Goal: Use online tool/utility

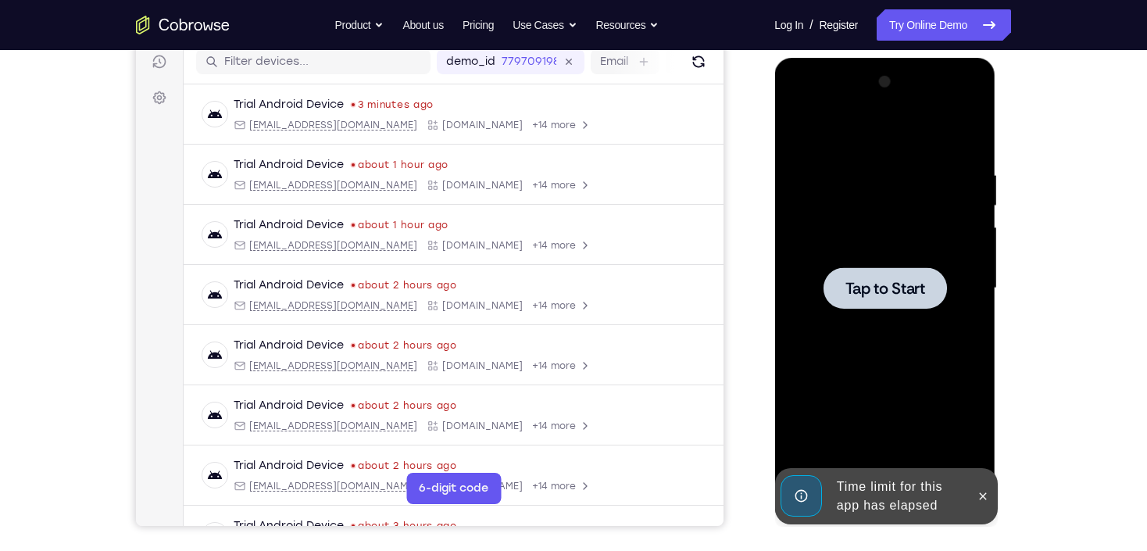
drag, startPoint x: 968, startPoint y: 491, endPoint x: 974, endPoint y: 496, distance: 8.3
click at [968, 491] on div "Time limit for this app has elapsed" at bounding box center [873, 496] width 193 height 56
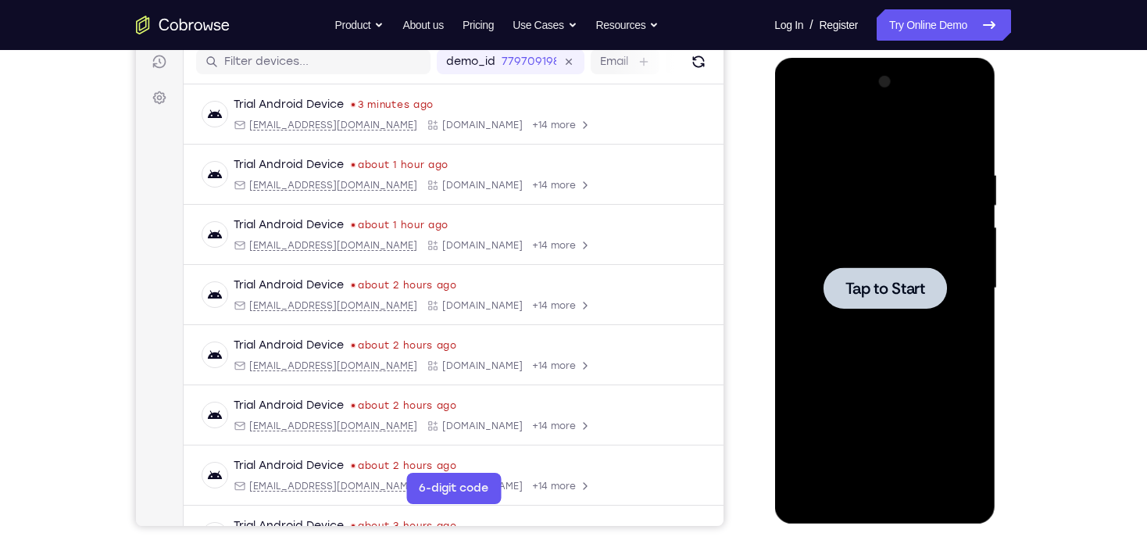
click at [977, 497] on div at bounding box center [884, 289] width 197 height 438
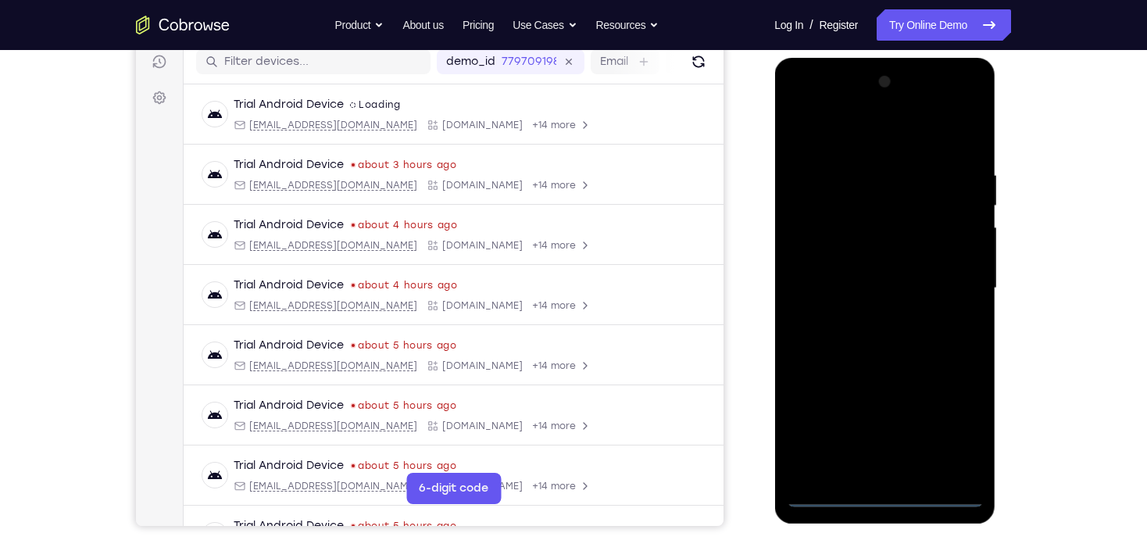
click at [884, 497] on div at bounding box center [884, 289] width 197 height 438
drag, startPoint x: 961, startPoint y: 430, endPoint x: 949, endPoint y: 416, distance: 17.7
click at [956, 421] on div at bounding box center [884, 289] width 197 height 438
click at [906, 159] on div at bounding box center [884, 289] width 197 height 438
click at [862, 130] on div at bounding box center [884, 289] width 197 height 438
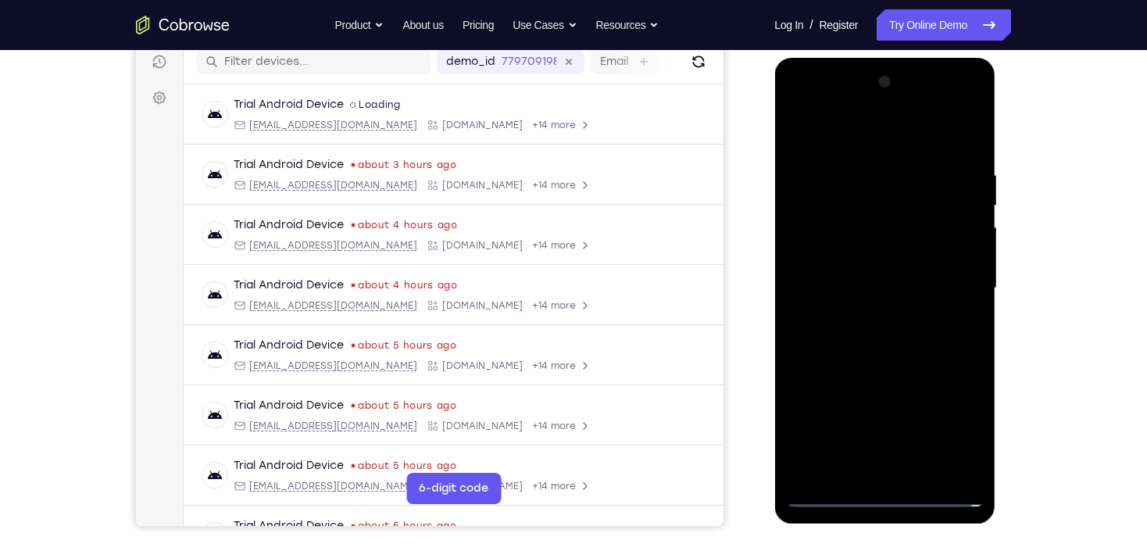
click at [959, 288] on div at bounding box center [884, 289] width 197 height 438
click at [869, 317] on div at bounding box center [884, 289] width 197 height 438
click at [844, 264] on div at bounding box center [884, 289] width 197 height 438
click at [847, 261] on div at bounding box center [884, 289] width 197 height 438
click at [862, 283] on div at bounding box center [884, 289] width 197 height 438
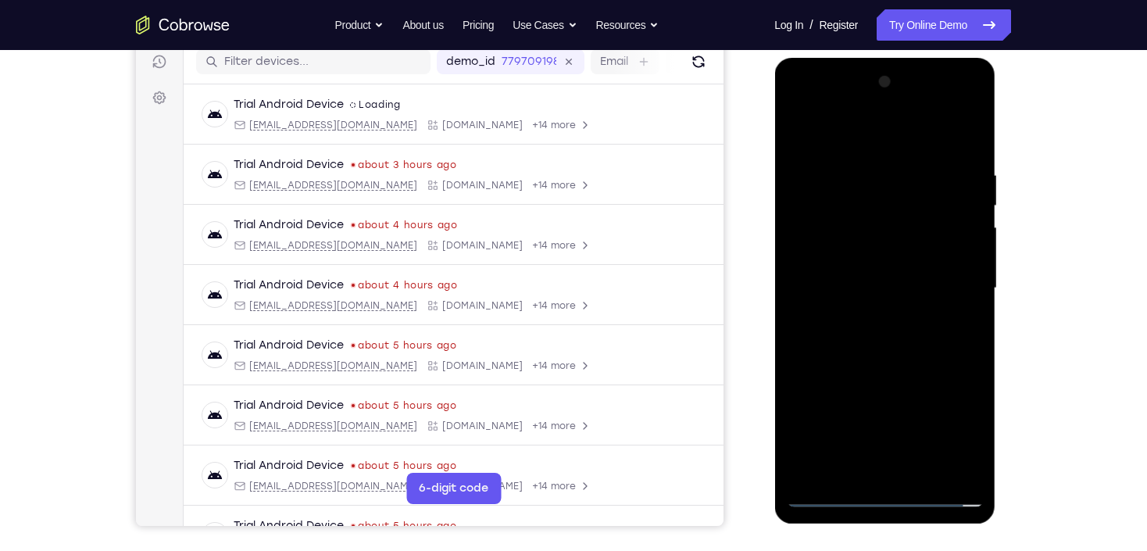
click at [890, 339] on div at bounding box center [884, 289] width 197 height 438
click at [874, 341] on div at bounding box center [884, 289] width 197 height 438
click at [921, 363] on div at bounding box center [884, 289] width 197 height 438
click at [971, 134] on div at bounding box center [884, 289] width 197 height 438
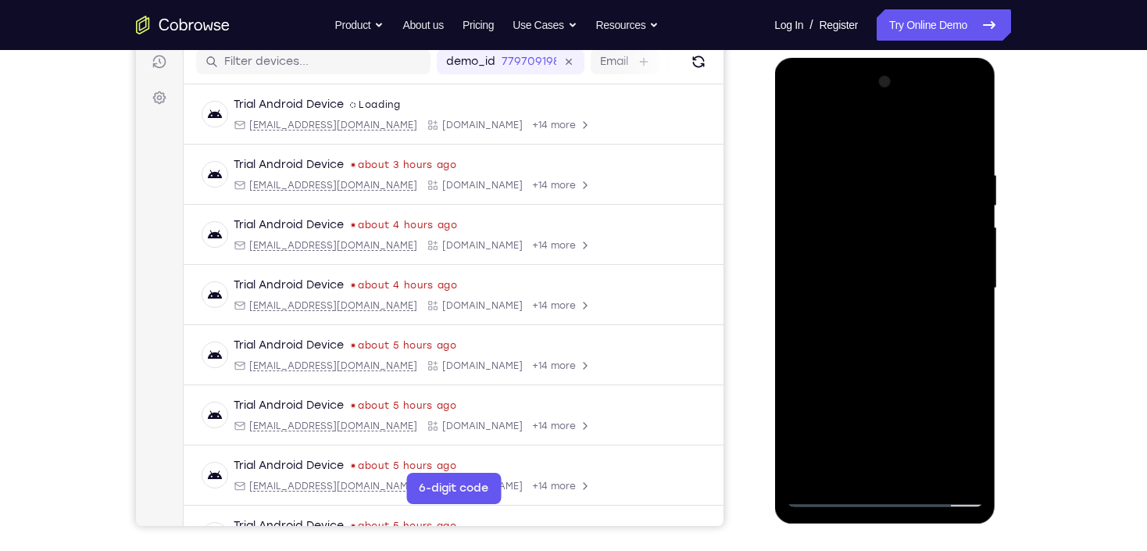
click at [849, 175] on div at bounding box center [884, 289] width 197 height 438
click at [846, 169] on div at bounding box center [884, 289] width 197 height 438
click at [812, 238] on div at bounding box center [884, 289] width 197 height 438
click at [962, 253] on div at bounding box center [884, 289] width 197 height 438
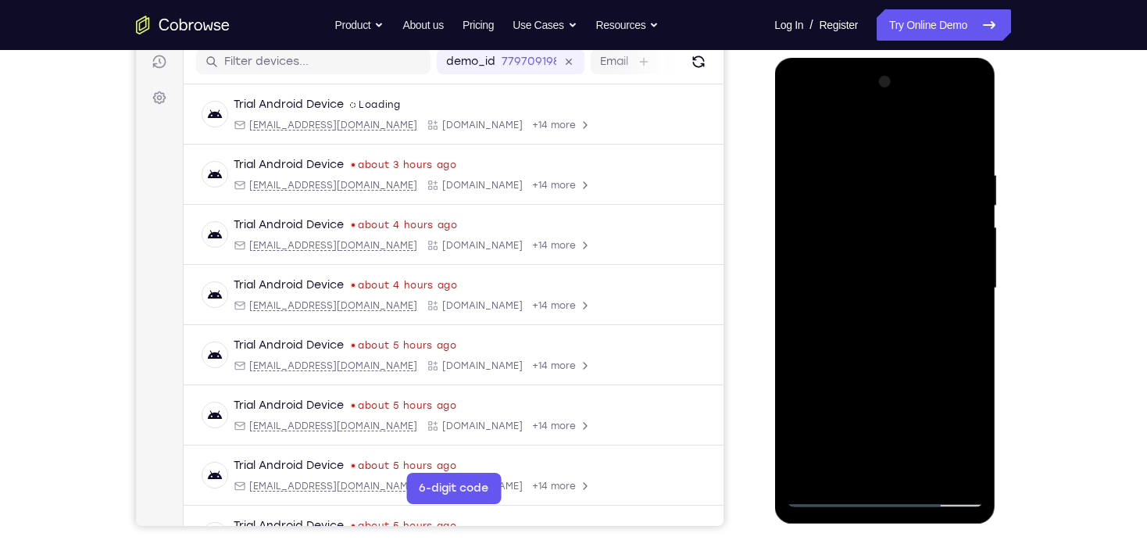
click at [962, 253] on div at bounding box center [884, 289] width 197 height 438
click at [952, 231] on div at bounding box center [884, 289] width 197 height 438
click at [952, 230] on div at bounding box center [884, 289] width 197 height 438
click at [952, 217] on div at bounding box center [884, 289] width 197 height 438
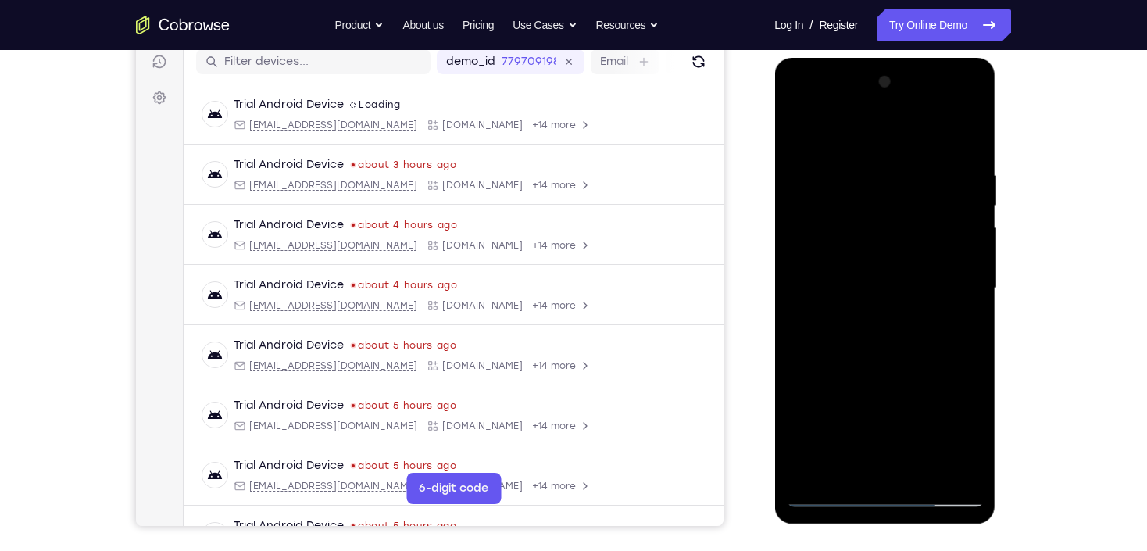
click at [958, 216] on div at bounding box center [884, 289] width 197 height 438
click at [799, 273] on div at bounding box center [884, 289] width 197 height 438
click at [963, 243] on div at bounding box center [884, 289] width 197 height 438
click at [962, 243] on div at bounding box center [884, 289] width 197 height 438
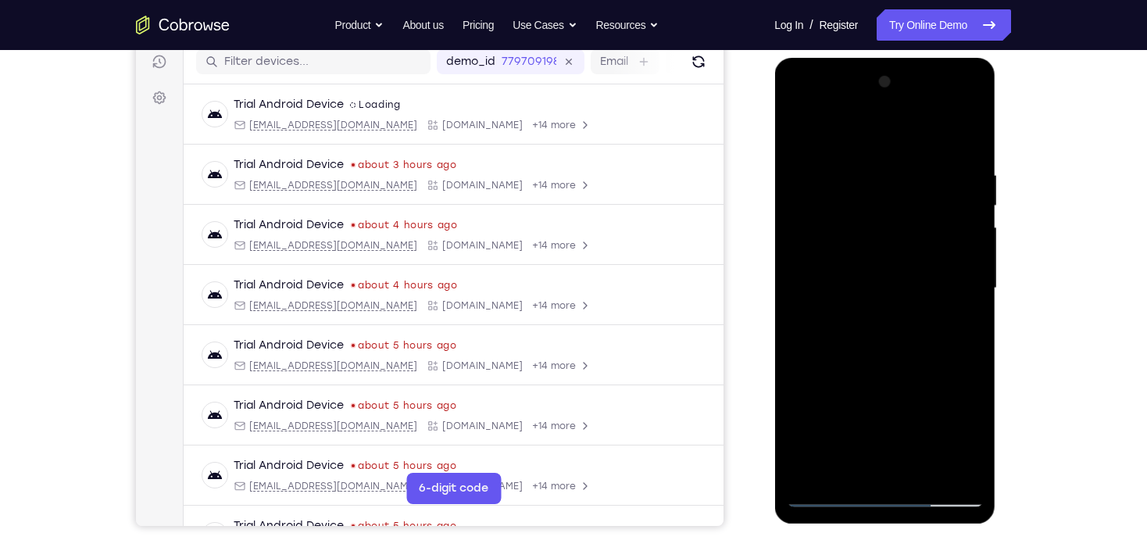
click at [968, 250] on div at bounding box center [884, 289] width 197 height 438
click at [962, 259] on div at bounding box center [884, 289] width 197 height 438
click at [964, 257] on div at bounding box center [884, 289] width 197 height 438
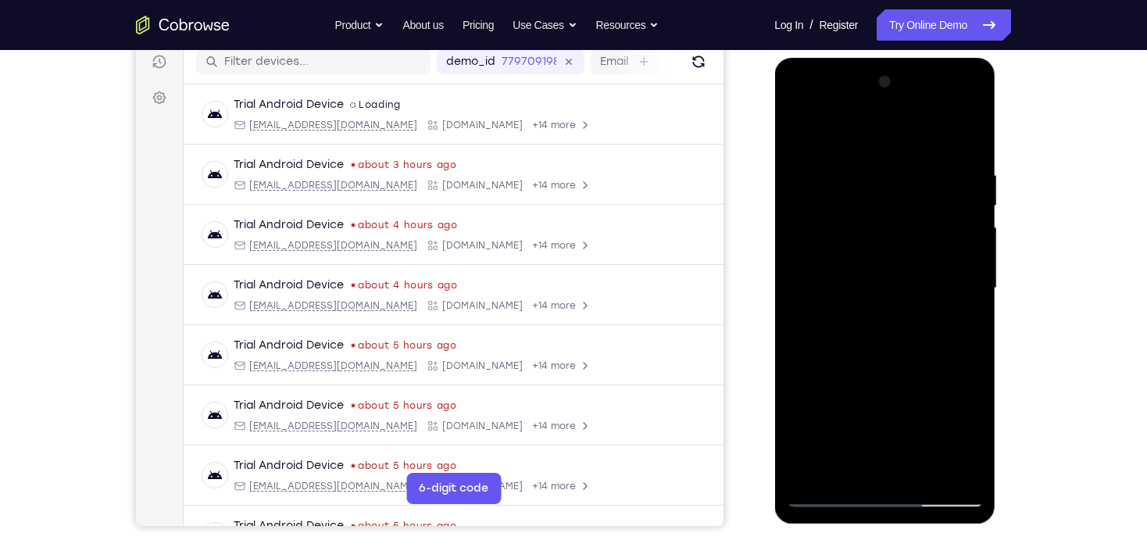
click at [964, 257] on div at bounding box center [884, 289] width 197 height 438
click at [965, 257] on div at bounding box center [884, 289] width 197 height 438
click at [964, 257] on div at bounding box center [884, 289] width 197 height 438
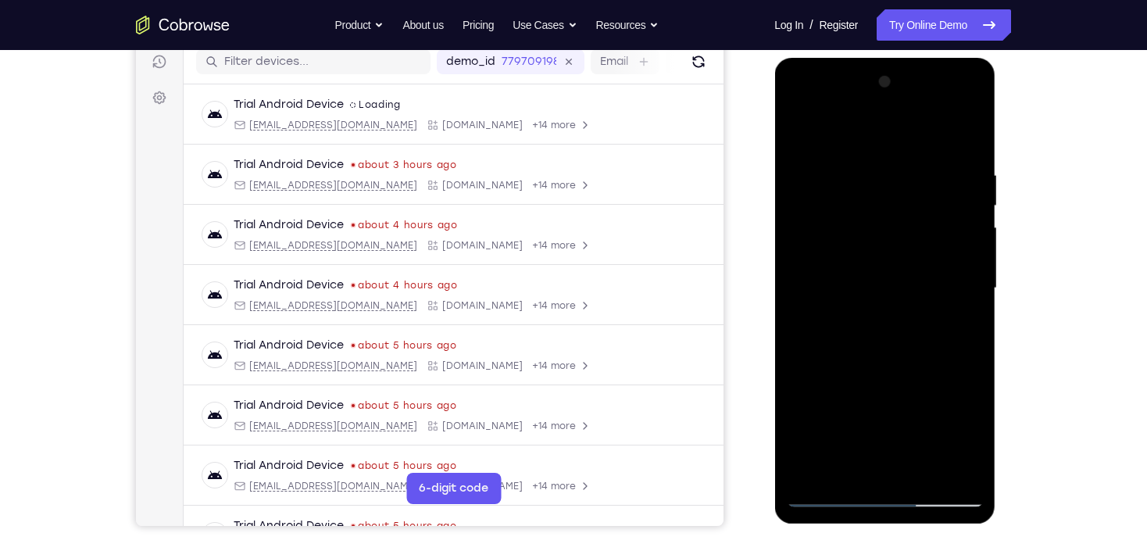
click at [964, 256] on div at bounding box center [884, 289] width 197 height 438
click at [815, 152] on div at bounding box center [884, 289] width 197 height 438
click at [974, 220] on div at bounding box center [884, 289] width 197 height 438
drag, startPoint x: 897, startPoint y: 375, endPoint x: 870, endPoint y: 238, distance: 140.1
click at [870, 238] on div at bounding box center [884, 289] width 197 height 438
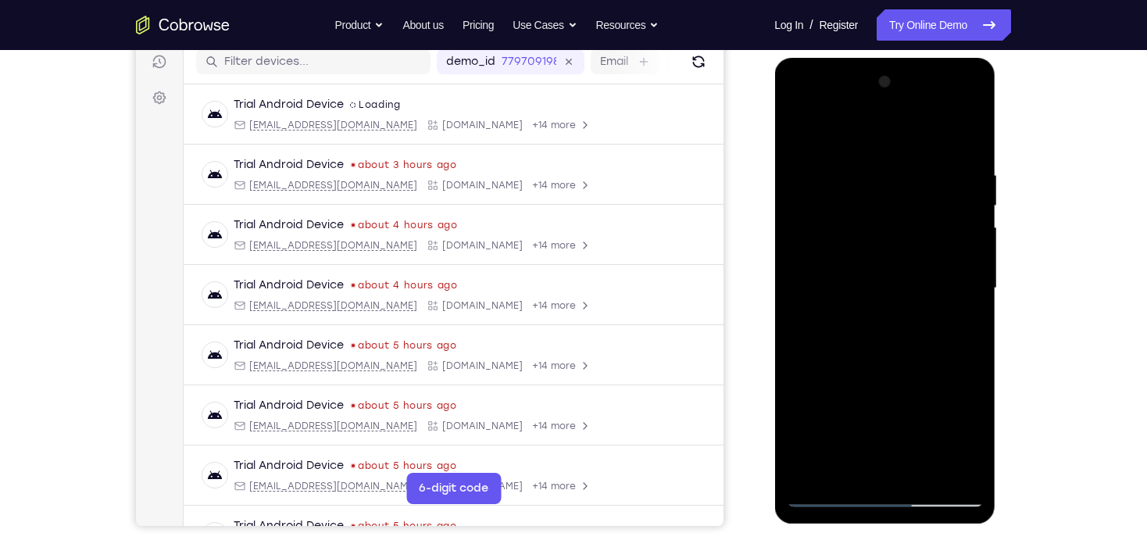
click at [832, 400] on div at bounding box center [884, 289] width 197 height 438
drag, startPoint x: 895, startPoint y: 277, endPoint x: 902, endPoint y: 353, distance: 76.2
click at [902, 353] on div at bounding box center [884, 289] width 197 height 438
click at [881, 188] on div at bounding box center [884, 289] width 197 height 438
click at [799, 125] on div at bounding box center [884, 289] width 197 height 438
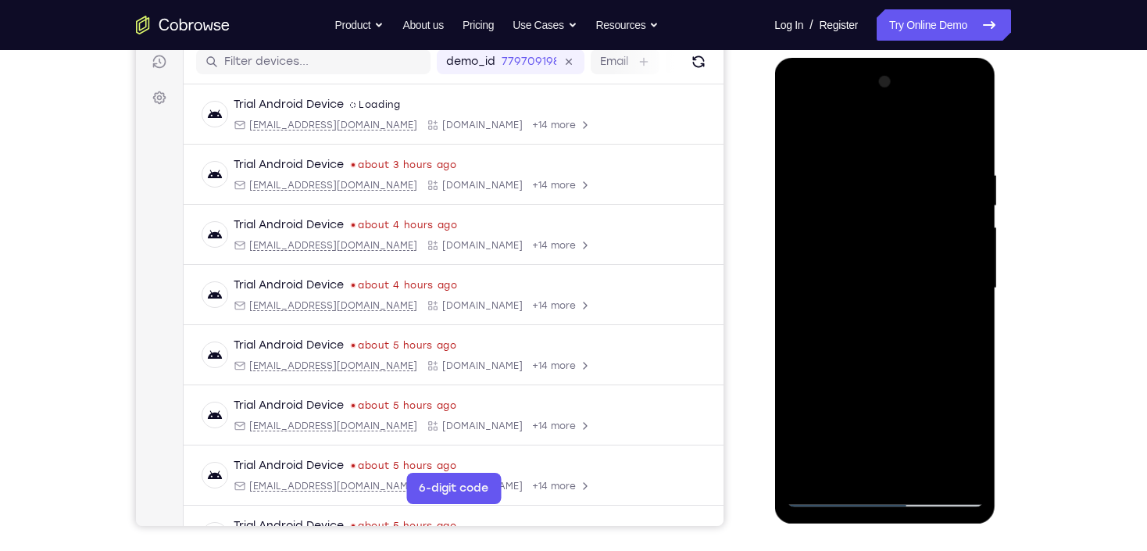
drag, startPoint x: 909, startPoint y: 423, endPoint x: 893, endPoint y: 320, distance: 104.3
click at [893, 323] on div at bounding box center [884, 289] width 197 height 438
click at [899, 366] on div at bounding box center [884, 289] width 197 height 438
drag, startPoint x: 888, startPoint y: 173, endPoint x: 882, endPoint y: 290, distance: 116.6
click at [882, 290] on div at bounding box center [884, 289] width 197 height 438
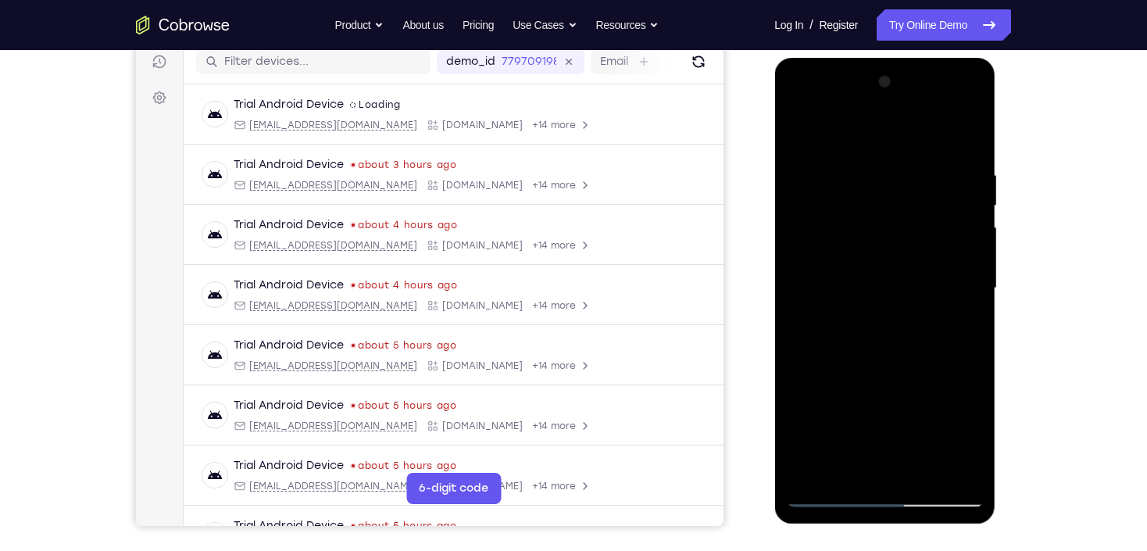
click at [881, 178] on div at bounding box center [884, 289] width 197 height 438
click at [929, 470] on div at bounding box center [884, 289] width 197 height 438
click at [884, 369] on div at bounding box center [884, 289] width 197 height 438
click at [884, 147] on div at bounding box center [884, 289] width 197 height 438
click at [812, 149] on div at bounding box center [884, 289] width 197 height 438
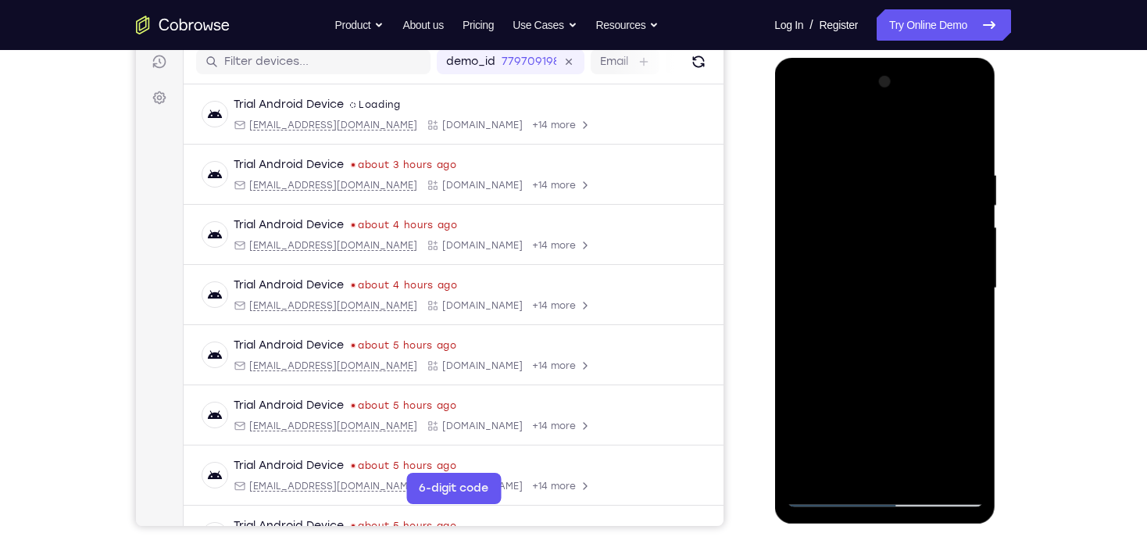
click at [891, 270] on div at bounding box center [884, 289] width 197 height 438
click at [796, 133] on div at bounding box center [884, 289] width 197 height 438
click at [809, 137] on div at bounding box center [884, 289] width 197 height 438
click at [859, 168] on div at bounding box center [884, 289] width 197 height 438
click at [970, 132] on div at bounding box center [884, 289] width 197 height 438
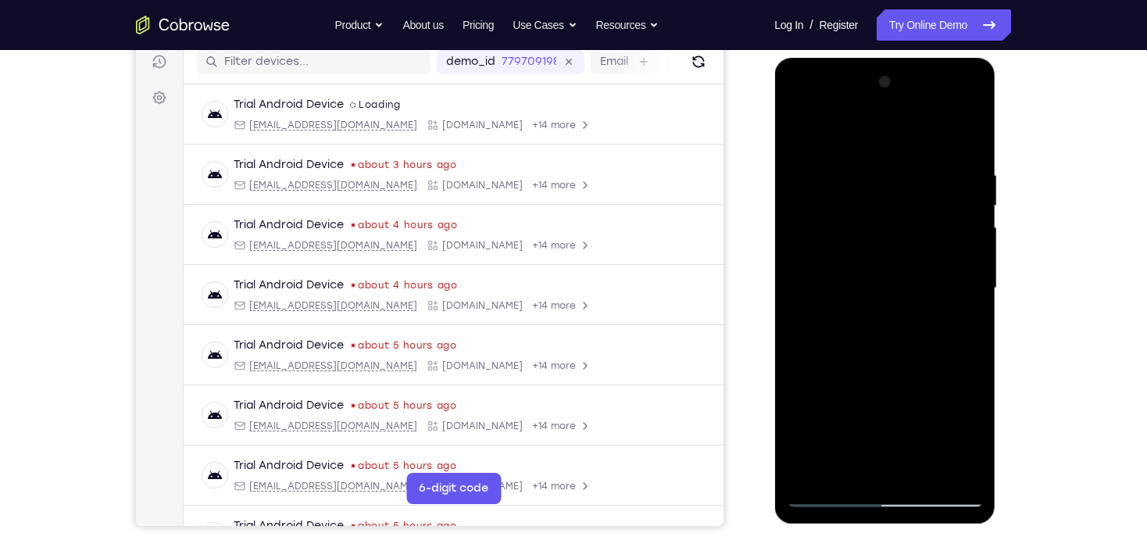
click at [841, 209] on div at bounding box center [884, 289] width 197 height 438
drag, startPoint x: 846, startPoint y: 368, endPoint x: 851, endPoint y: 149, distance: 218.8
click at [851, 151] on div at bounding box center [884, 289] width 197 height 438
click at [817, 242] on div at bounding box center [884, 289] width 197 height 438
drag, startPoint x: 934, startPoint y: 208, endPoint x: 941, endPoint y: 268, distance: 60.5
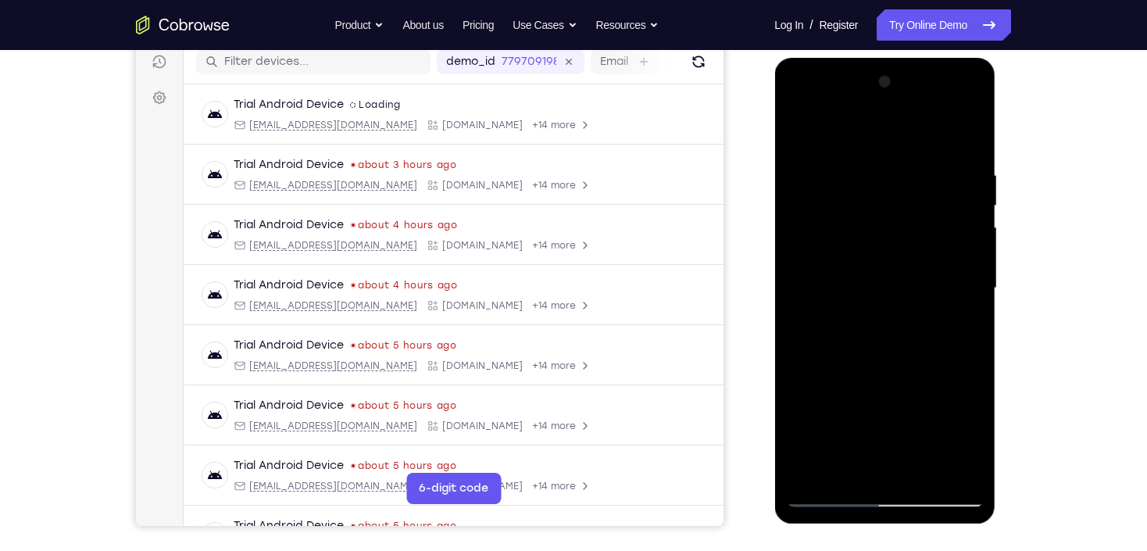
click at [941, 266] on div at bounding box center [884, 289] width 197 height 438
click at [970, 269] on div at bounding box center [884, 289] width 197 height 438
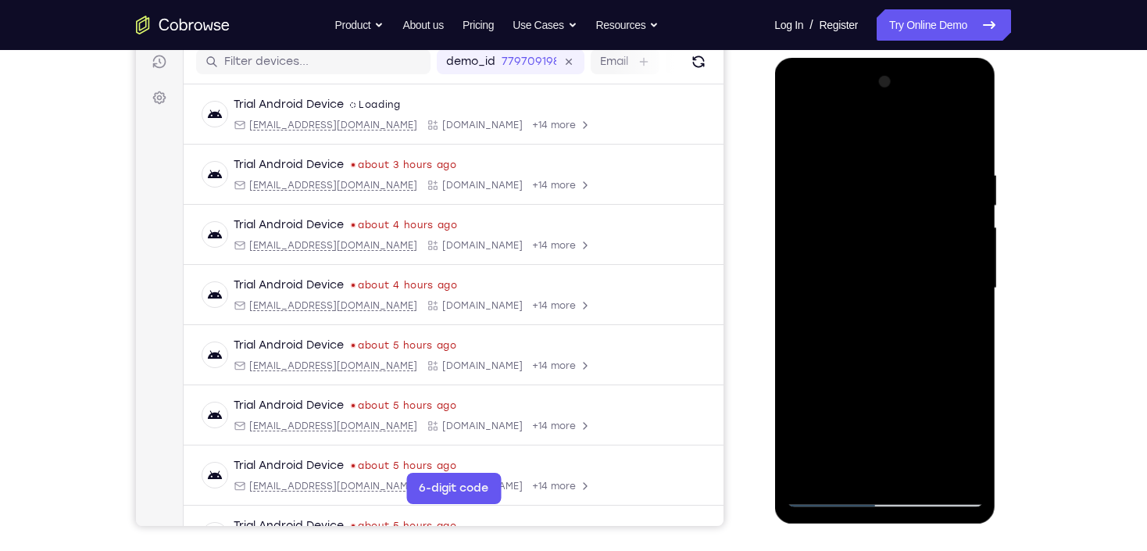
drag, startPoint x: 921, startPoint y: 200, endPoint x: 900, endPoint y: 288, distance: 90.0
click at [900, 288] on div at bounding box center [884, 289] width 197 height 438
click at [797, 135] on div at bounding box center [884, 289] width 197 height 438
drag, startPoint x: 882, startPoint y: 408, endPoint x: 897, endPoint y: 205, distance: 203.7
click at [896, 205] on div at bounding box center [884, 289] width 197 height 438
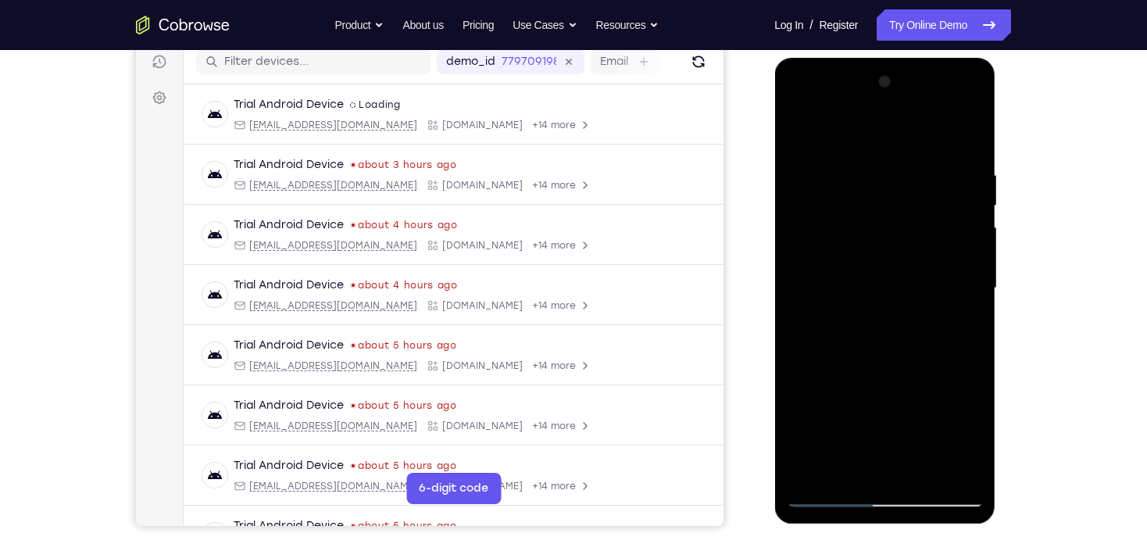
click at [895, 281] on div at bounding box center [884, 289] width 197 height 438
drag, startPoint x: 877, startPoint y: 238, endPoint x: 893, endPoint y: 330, distance: 93.6
click at [893, 330] on div at bounding box center [884, 289] width 197 height 438
click at [802, 133] on div at bounding box center [884, 289] width 197 height 438
drag, startPoint x: 881, startPoint y: 284, endPoint x: 890, endPoint y: 191, distance: 93.4
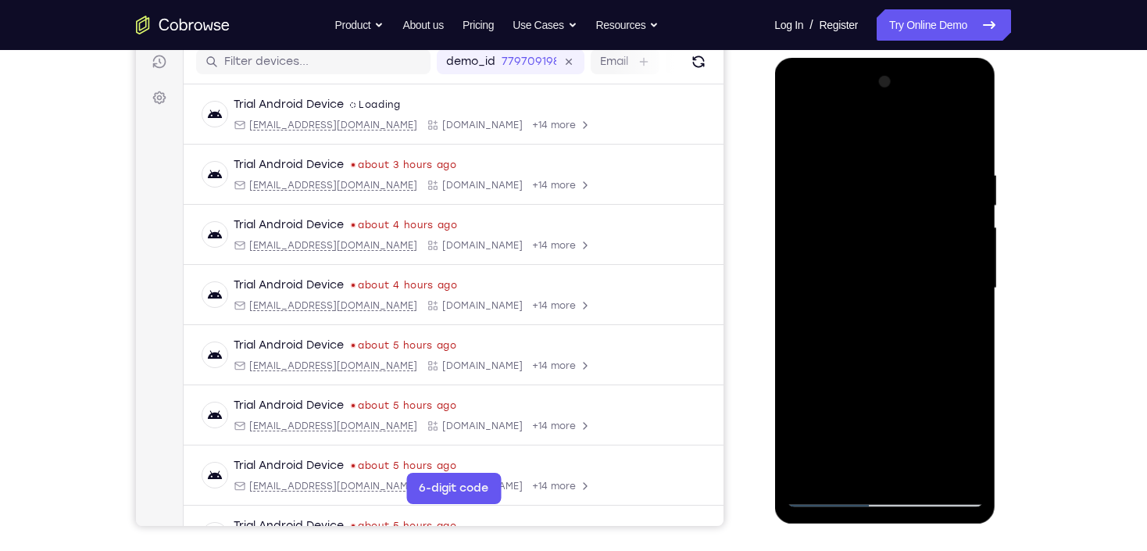
click at [890, 191] on div at bounding box center [884, 289] width 197 height 438
click at [892, 317] on div at bounding box center [884, 289] width 197 height 438
click at [974, 211] on div at bounding box center [884, 289] width 197 height 438
click at [971, 209] on div at bounding box center [884, 289] width 197 height 438
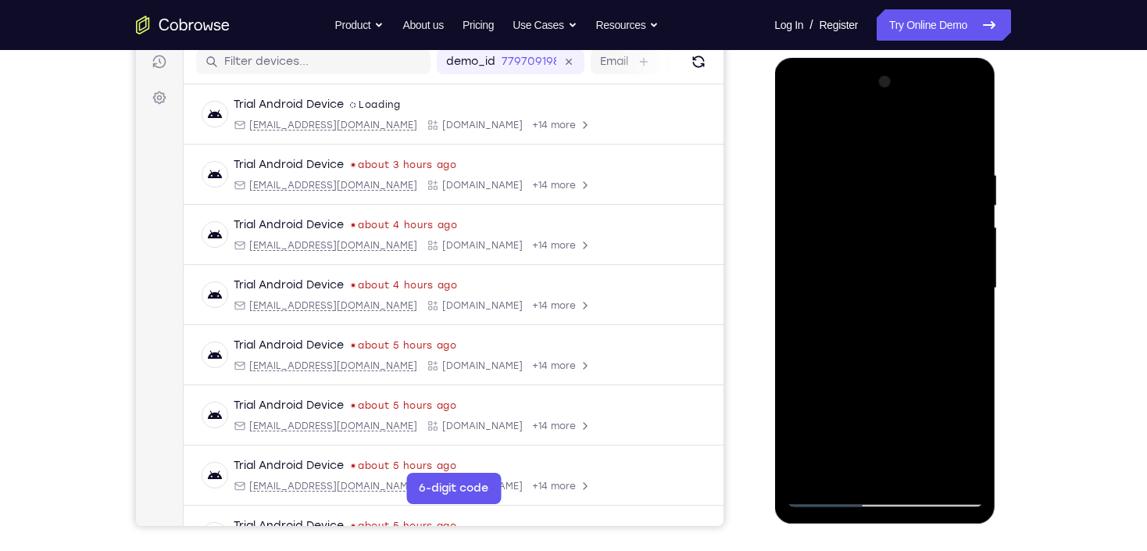
click at [803, 125] on div at bounding box center [884, 289] width 197 height 438
drag, startPoint x: 910, startPoint y: 394, endPoint x: 934, endPoint y: 157, distance: 238.0
click at [934, 157] on div at bounding box center [884, 289] width 197 height 438
drag, startPoint x: 881, startPoint y: 391, endPoint x: 866, endPoint y: 221, distance: 171.0
click at [866, 221] on div at bounding box center [884, 289] width 197 height 438
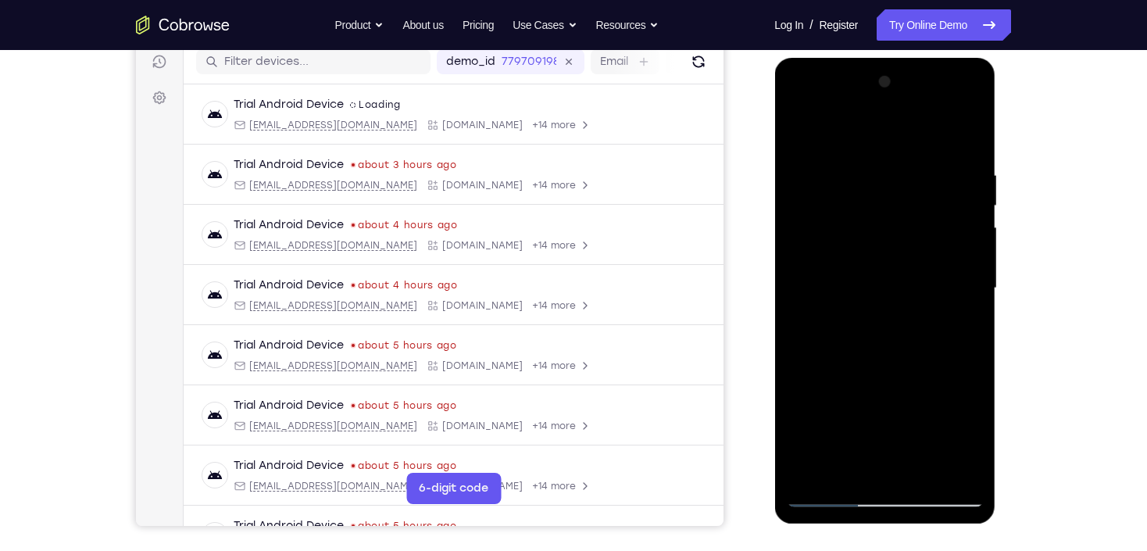
drag, startPoint x: 849, startPoint y: 384, endPoint x: 886, endPoint y: 141, distance: 246.5
click at [885, 143] on div at bounding box center [884, 289] width 197 height 438
drag, startPoint x: 894, startPoint y: 169, endPoint x: 907, endPoint y: 302, distance: 133.5
click at [907, 302] on div at bounding box center [884, 289] width 197 height 438
drag, startPoint x: 874, startPoint y: 391, endPoint x: 895, endPoint y: 253, distance: 139.8
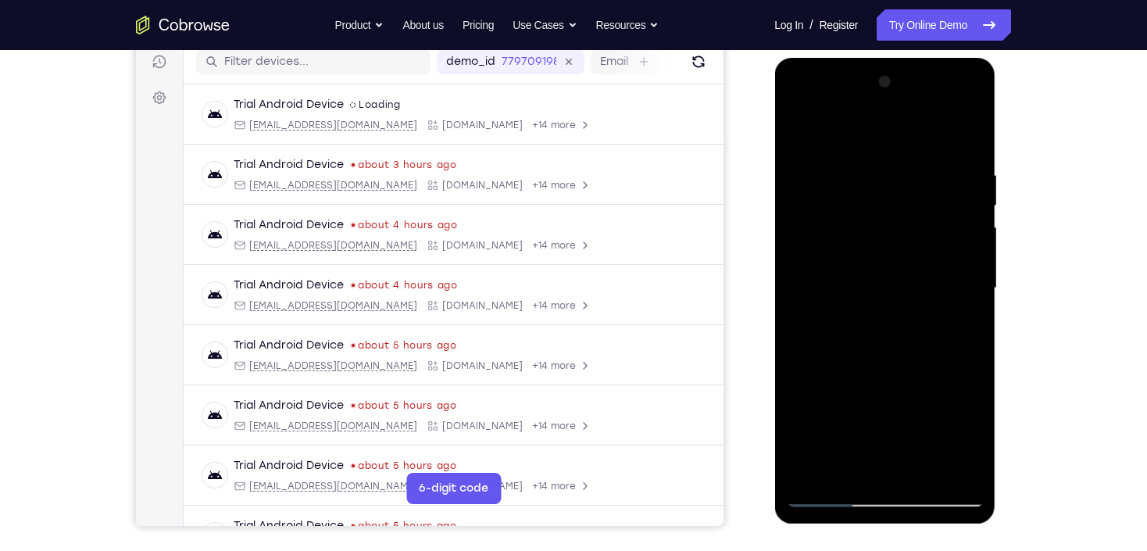
click at [891, 256] on div at bounding box center [884, 289] width 197 height 438
click at [959, 337] on div at bounding box center [884, 289] width 197 height 438
click at [802, 130] on div at bounding box center [884, 289] width 197 height 438
drag, startPoint x: 906, startPoint y: 375, endPoint x: 912, endPoint y: 143, distance: 232.1
click at [912, 143] on div at bounding box center [884, 289] width 197 height 438
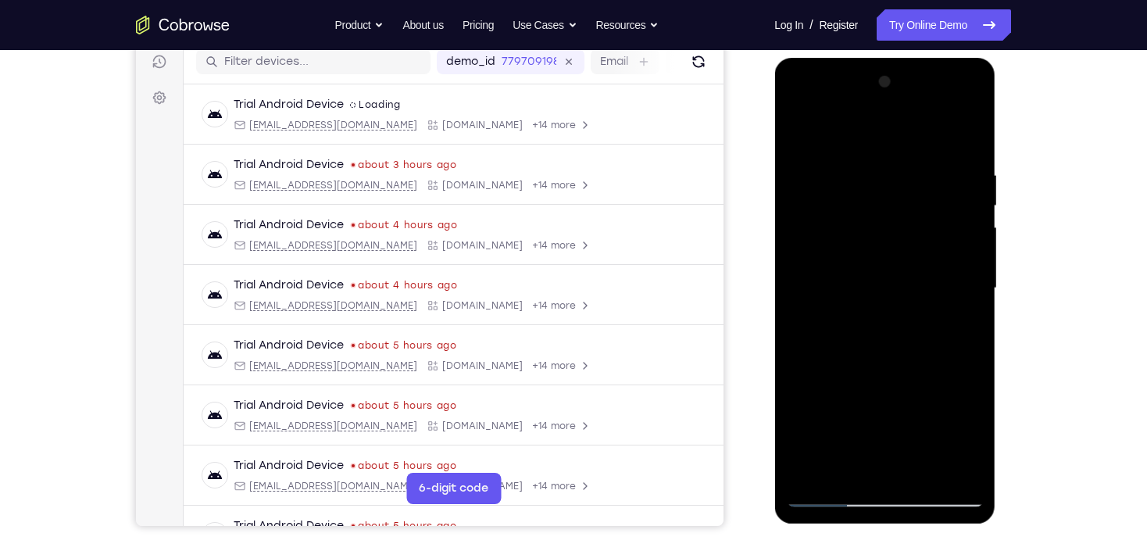
drag, startPoint x: 894, startPoint y: 419, endPoint x: 878, endPoint y: 218, distance: 201.4
click at [878, 218] on div at bounding box center [884, 289] width 197 height 438
click at [793, 201] on div at bounding box center [884, 289] width 197 height 438
drag, startPoint x: 865, startPoint y: 291, endPoint x: 867, endPoint y: 366, distance: 74.3
click at [867, 366] on div at bounding box center [884, 289] width 197 height 438
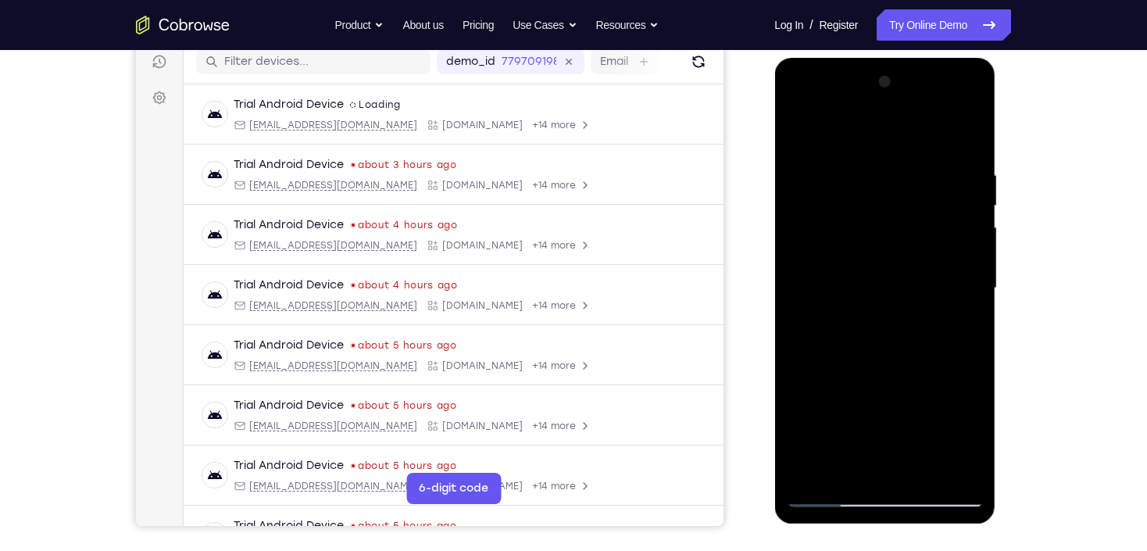
click at [797, 131] on div at bounding box center [884, 289] width 197 height 438
click at [801, 162] on div at bounding box center [884, 289] width 197 height 438
click at [957, 265] on div at bounding box center [884, 289] width 197 height 438
click at [963, 246] on div at bounding box center [884, 289] width 197 height 438
click at [806, 269] on div at bounding box center [884, 289] width 197 height 438
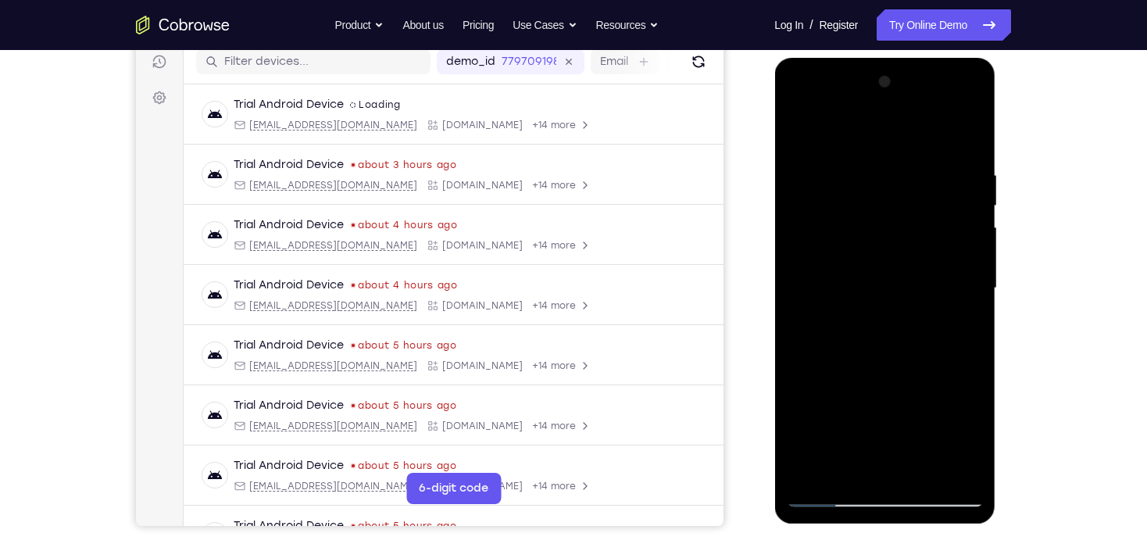
click at [956, 285] on div at bounding box center [884, 289] width 197 height 438
click at [960, 283] on div at bounding box center [884, 289] width 197 height 438
click at [963, 284] on div at bounding box center [884, 289] width 197 height 438
click at [954, 284] on div at bounding box center [884, 289] width 197 height 438
click at [953, 361] on div at bounding box center [884, 289] width 197 height 438
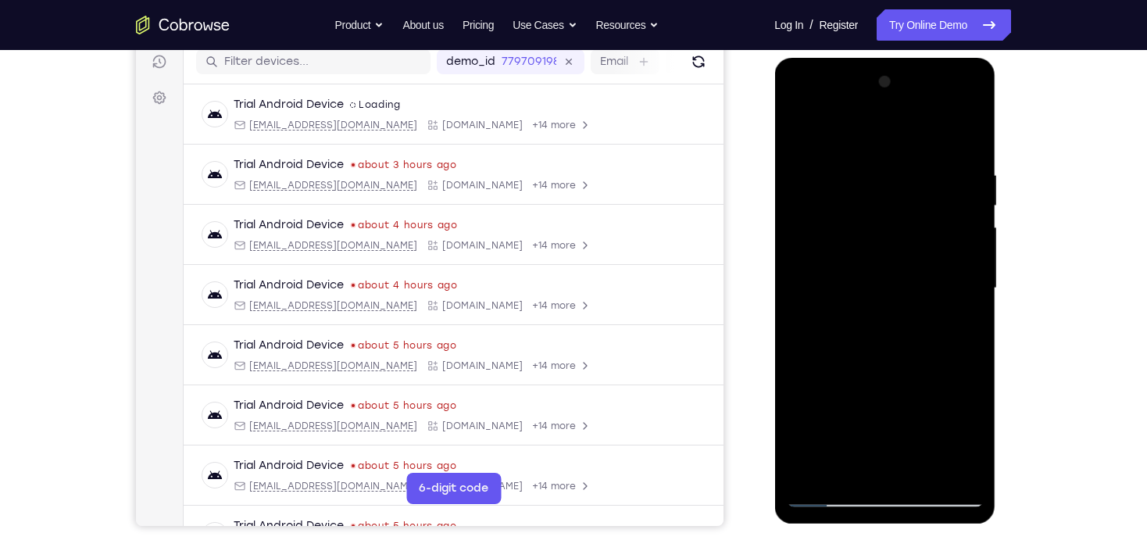
drag, startPoint x: 897, startPoint y: 178, endPoint x: 881, endPoint y: 406, distance: 228.7
click at [881, 406] on div at bounding box center [884, 289] width 197 height 438
drag, startPoint x: 866, startPoint y: 151, endPoint x: 931, endPoint y: 477, distance: 332.4
click at [931, 477] on div at bounding box center [884, 289] width 197 height 438
drag, startPoint x: 891, startPoint y: 431, endPoint x: 877, endPoint y: 188, distance: 243.4
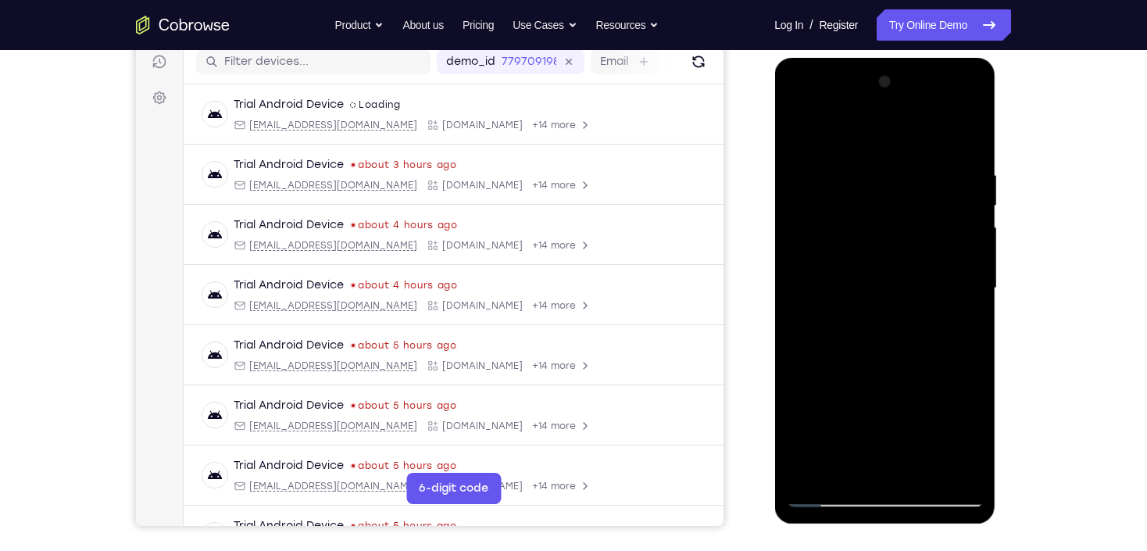
click at [877, 188] on div at bounding box center [884, 289] width 197 height 438
drag, startPoint x: 873, startPoint y: 166, endPoint x: 924, endPoint y: 366, distance: 206.4
click at [924, 366] on div at bounding box center [884, 289] width 197 height 438
click at [852, 211] on div at bounding box center [884, 289] width 197 height 438
click at [977, 423] on div at bounding box center [884, 289] width 197 height 438
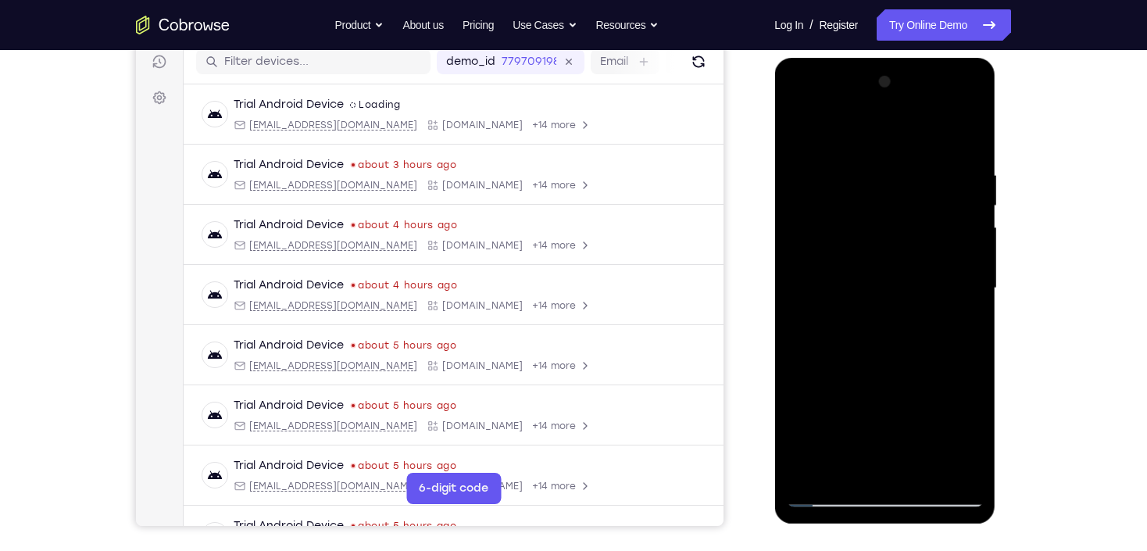
click at [977, 423] on div at bounding box center [884, 289] width 197 height 438
click at [802, 137] on div at bounding box center [884, 289] width 197 height 438
click at [799, 132] on div at bounding box center [884, 289] width 197 height 438
drag, startPoint x: 884, startPoint y: 419, endPoint x: 896, endPoint y: 206, distance: 212.9
click at [896, 208] on div at bounding box center [884, 289] width 197 height 438
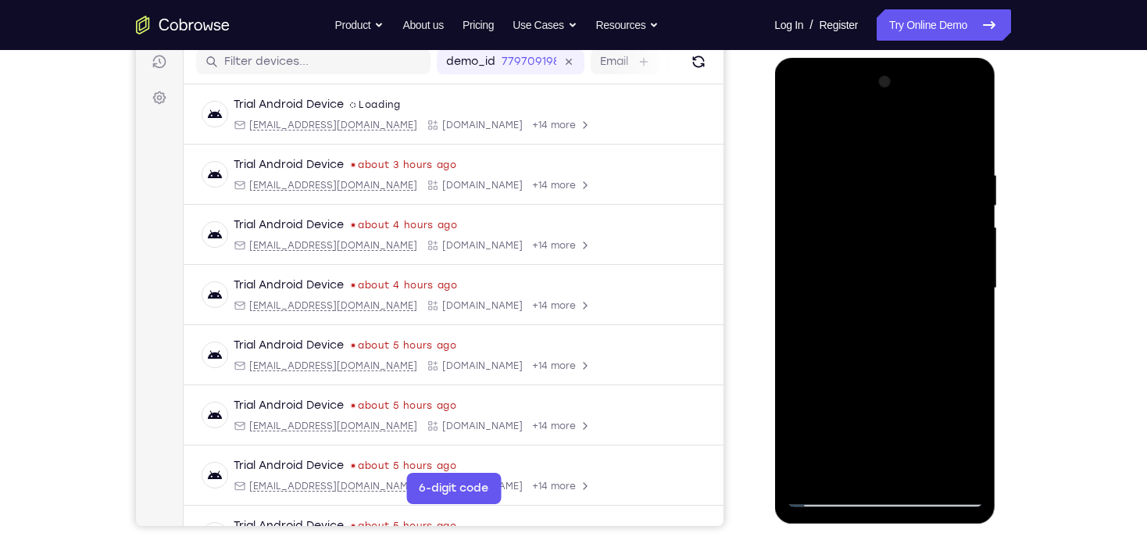
drag, startPoint x: 903, startPoint y: 347, endPoint x: 909, endPoint y: 197, distance: 150.1
click at [909, 197] on div at bounding box center [884, 289] width 197 height 438
drag, startPoint x: 893, startPoint y: 378, endPoint x: 902, endPoint y: 241, distance: 137.8
click at [902, 241] on div at bounding box center [884, 289] width 197 height 438
drag, startPoint x: 891, startPoint y: 404, endPoint x: 881, endPoint y: 248, distance: 155.8
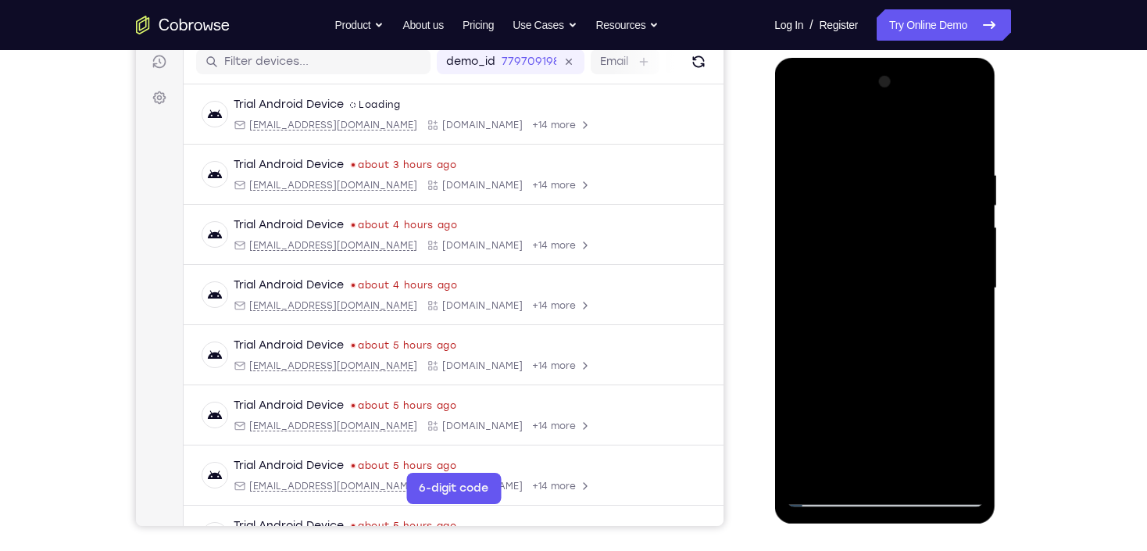
click at [881, 248] on div at bounding box center [884, 289] width 197 height 438
drag, startPoint x: 887, startPoint y: 326, endPoint x: 921, endPoint y: 151, distance: 178.4
click at [918, 155] on div at bounding box center [884, 289] width 197 height 438
click at [969, 426] on div at bounding box center [884, 289] width 197 height 438
drag, startPoint x: 915, startPoint y: 327, endPoint x: 918, endPoint y: 425, distance: 97.7
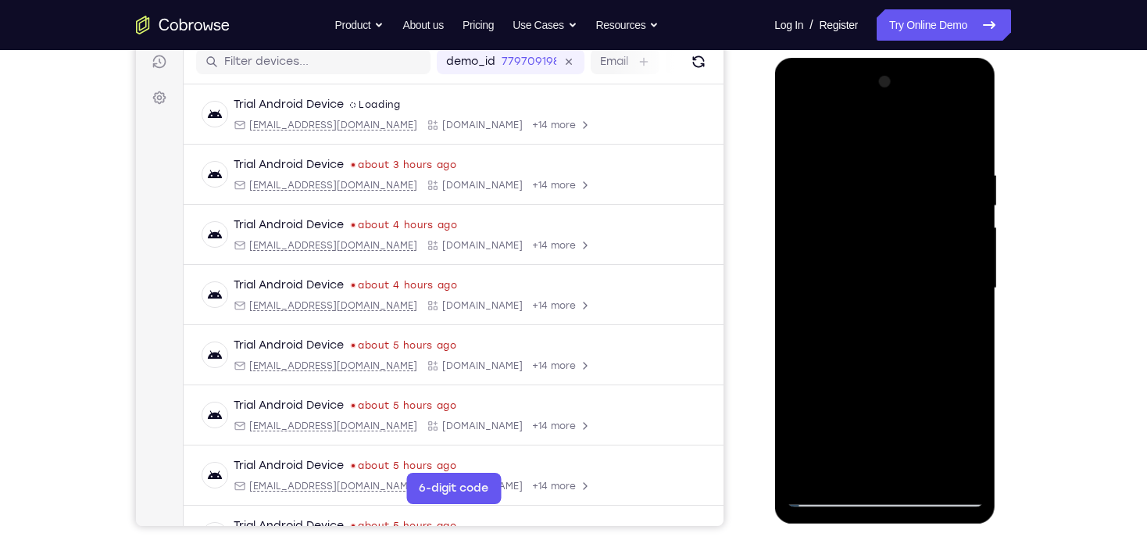
click at [918, 424] on div at bounding box center [884, 289] width 197 height 438
click at [921, 481] on div at bounding box center [884, 289] width 197 height 438
click at [795, 126] on div at bounding box center [884, 289] width 197 height 438
drag, startPoint x: 910, startPoint y: 163, endPoint x: 930, endPoint y: 443, distance: 281.2
click at [930, 443] on div at bounding box center [884, 289] width 197 height 438
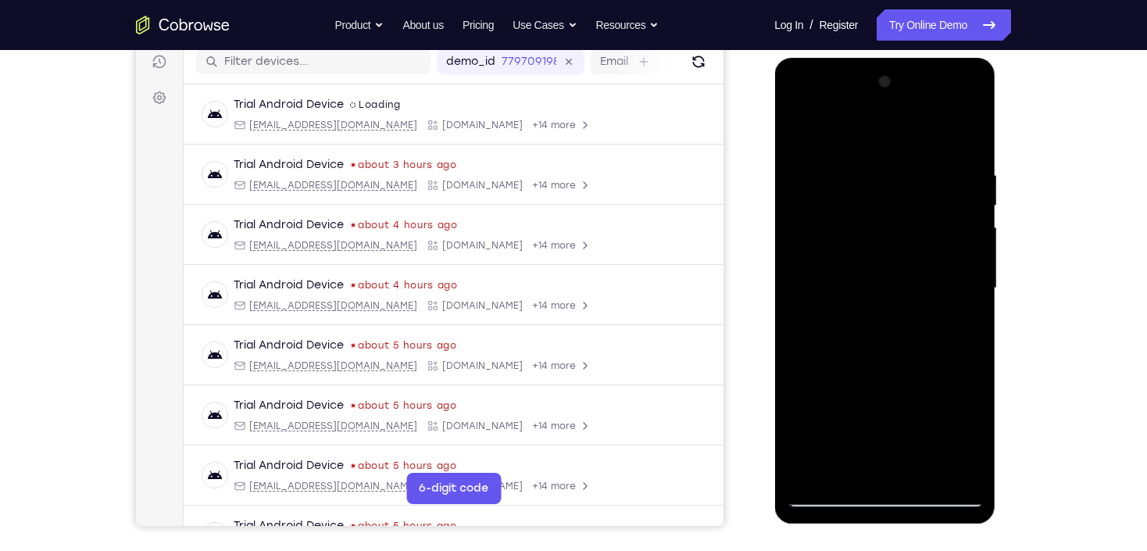
click at [848, 168] on div at bounding box center [884, 289] width 197 height 438
click at [963, 214] on div at bounding box center [884, 289] width 197 height 438
click at [833, 137] on div at bounding box center [884, 289] width 197 height 438
drag, startPoint x: 902, startPoint y: 392, endPoint x: 936, endPoint y: 179, distance: 215.9
click at [935, 181] on div at bounding box center [884, 289] width 197 height 438
